Goal: Task Accomplishment & Management: Manage account settings

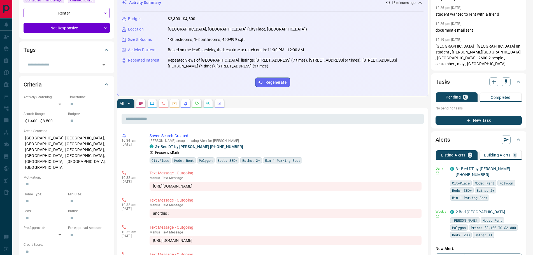
scroll to position [84, 0]
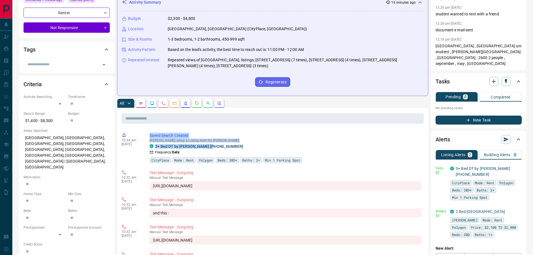
drag, startPoint x: 223, startPoint y: 146, endPoint x: 150, endPoint y: 131, distance: 74.9
click at [150, 131] on div "10:34 am [DATE] Saved Search Created [PERSON_NAME] setup a Listing Alert for Ab…" at bounding box center [273, 148] width 302 height 34
copy div "Saved Search Created [PERSON_NAME] setup a Listing Alert for [PERSON_NAME] C 3+…"
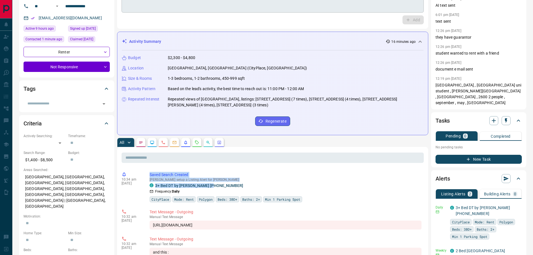
scroll to position [0, 0]
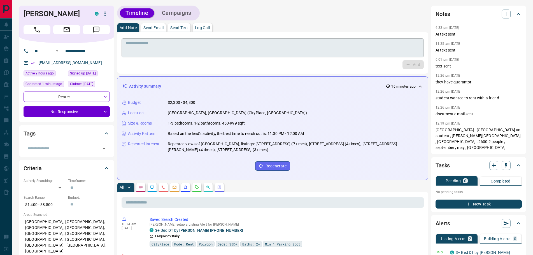
click at [172, 50] on textarea at bounding box center [272, 48] width 294 height 14
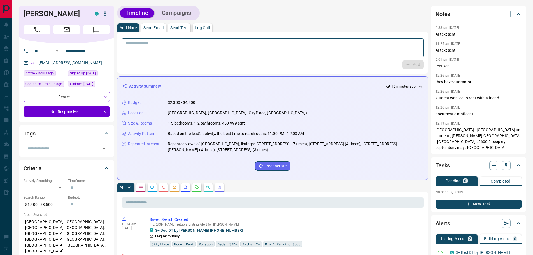
paste textarea "**********"
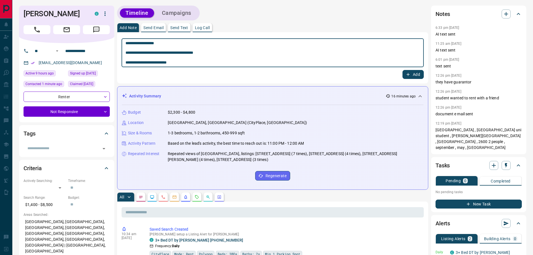
type textarea "**********"
click at [408, 70] on button "Add" at bounding box center [412, 74] width 21 height 9
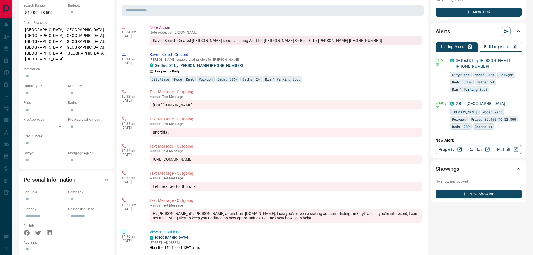
scroll to position [224, 0]
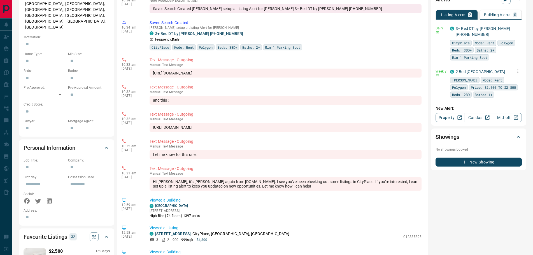
click at [517, 69] on icon "button" at bounding box center [517, 71] width 5 height 5
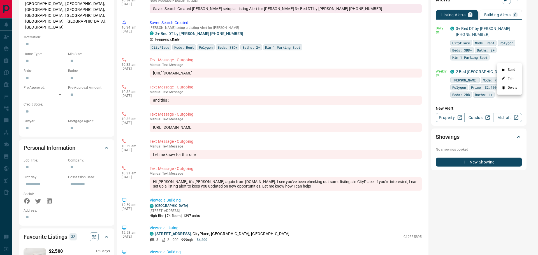
click at [511, 87] on li "Delete" at bounding box center [509, 87] width 25 height 9
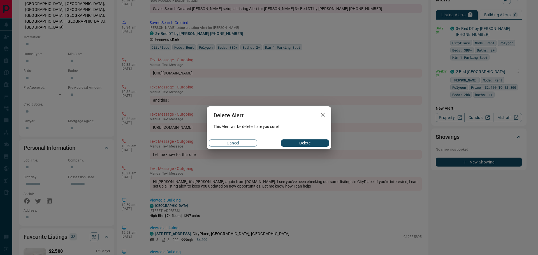
click at [304, 144] on button "Delete" at bounding box center [305, 142] width 48 height 7
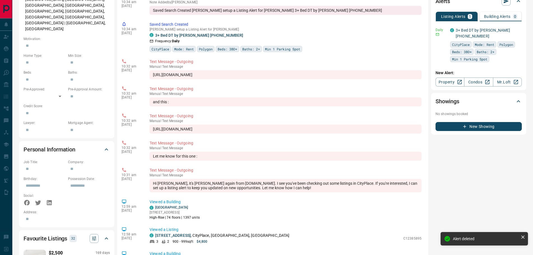
scroll to position [112, 0]
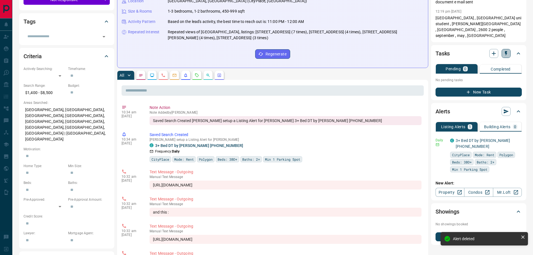
click at [507, 51] on icon "button" at bounding box center [506, 54] width 6 height 6
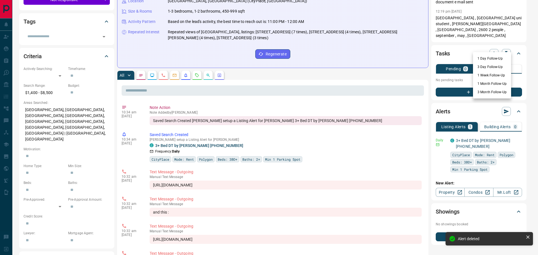
click at [483, 67] on li "3 Day Follow-Up" at bounding box center [492, 67] width 38 height 8
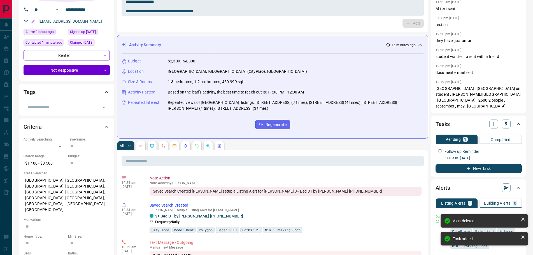
scroll to position [0, 0]
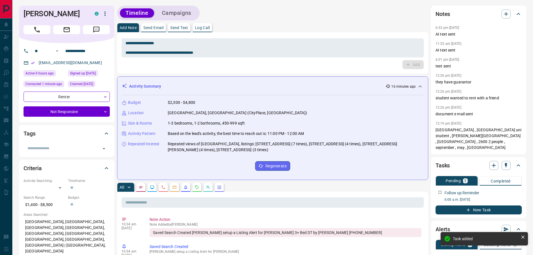
drag, startPoint x: 83, startPoint y: 14, endPoint x: 20, endPoint y: 11, distance: 63.3
click at [20, 11] on div "[PERSON_NAME] C" at bounding box center [66, 25] width 95 height 38
copy h1 "[PERSON_NAME]"
